Goal: Find specific page/section: Find specific page/section

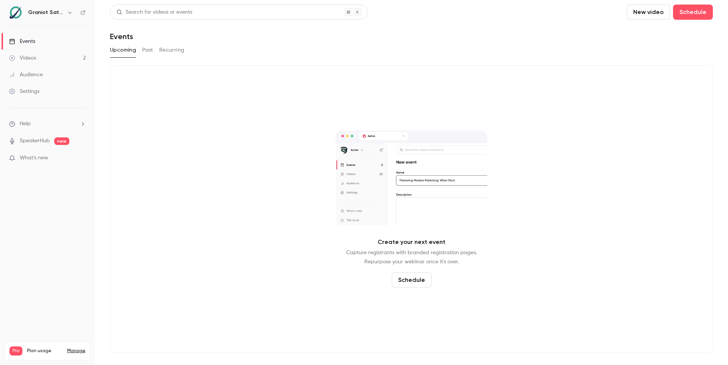
click at [58, 50] on link "Videos 2" at bounding box center [47, 58] width 95 height 17
